Goal: Task Accomplishment & Management: Use online tool/utility

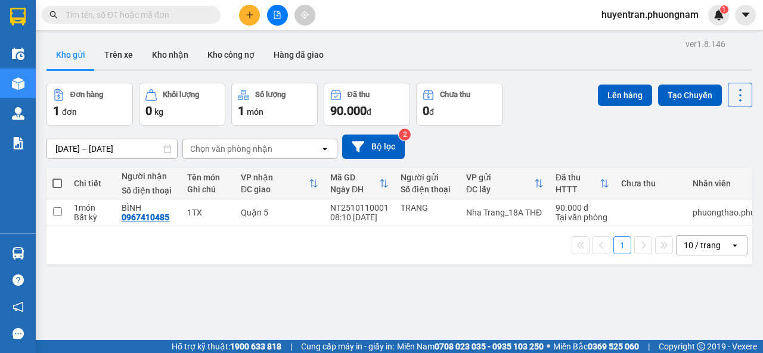
click at [148, 13] on input "text" at bounding box center [136, 14] width 141 height 13
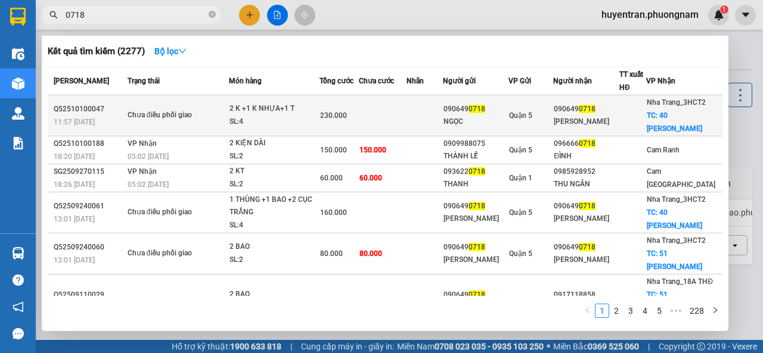
type input "0718"
click at [244, 110] on div "2 K +1 K NHỰA+1 T" at bounding box center [273, 108] width 89 height 13
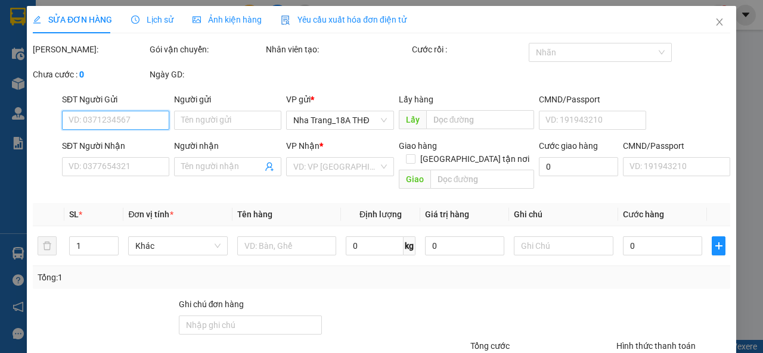
type input "0906490718"
type input "NGỌC"
type input "0906490718"
type input "[PERSON_NAME]"
checkbox input "true"
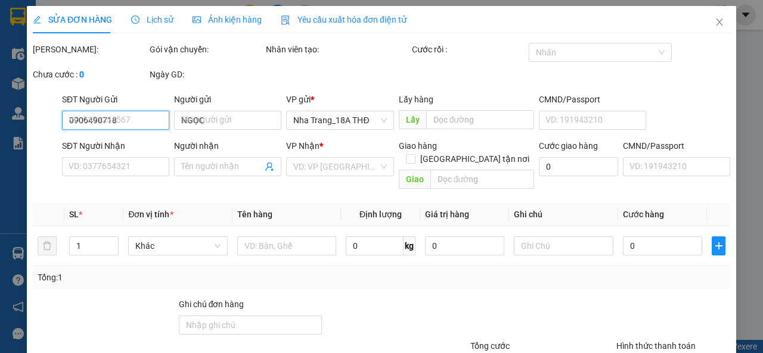
type input "40 [PERSON_NAME]"
type input "230.000"
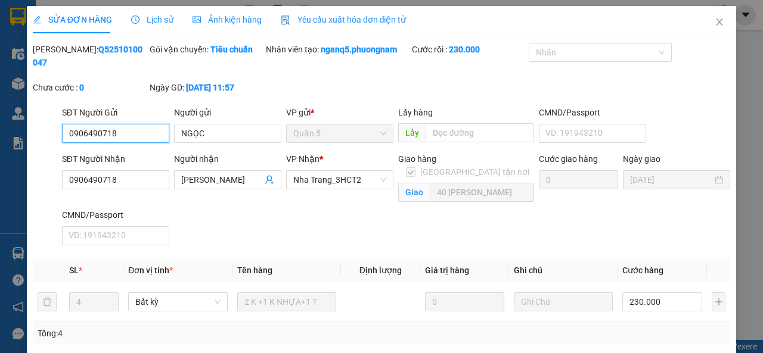
scroll to position [157, 0]
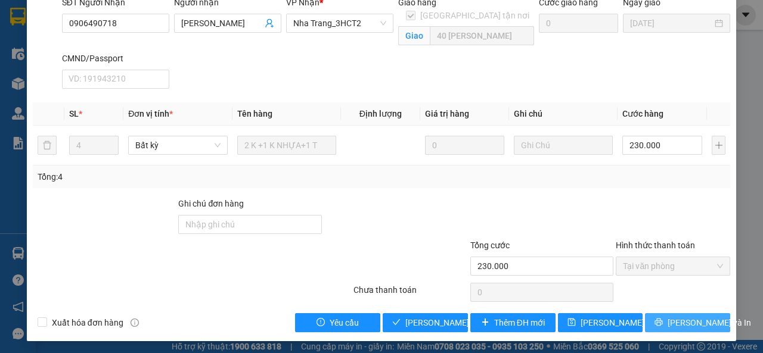
click at [691, 320] on span "[PERSON_NAME] và In" at bounding box center [708, 322] width 83 height 13
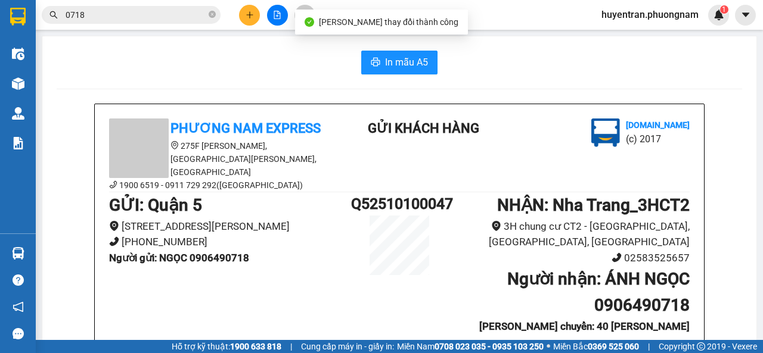
scroll to position [60, 0]
